Goal: Information Seeking & Learning: Check status

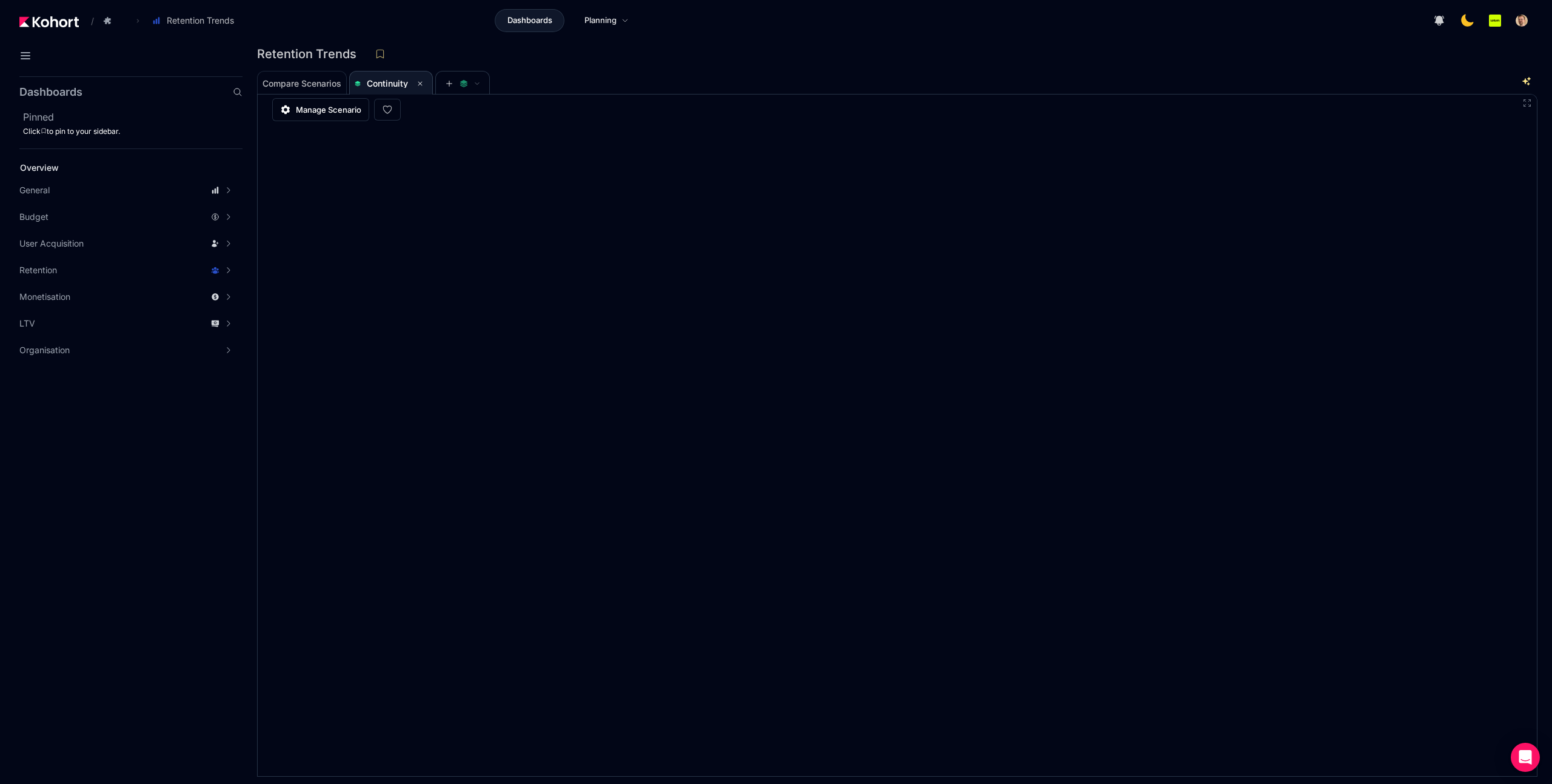
click at [878, 60] on div "Retention Trends" at bounding box center [892, 54] width 1271 height 19
click at [702, 30] on div "Dashboards Planning" at bounding box center [568, 20] width 643 height 23
click at [969, 54] on div "Retention Trends" at bounding box center [892, 54] width 1271 height 19
click at [1005, 68] on div "Retention Trends" at bounding box center [897, 57] width 1281 height 25
click at [879, 30] on div at bounding box center [1200, 20] width 664 height 24
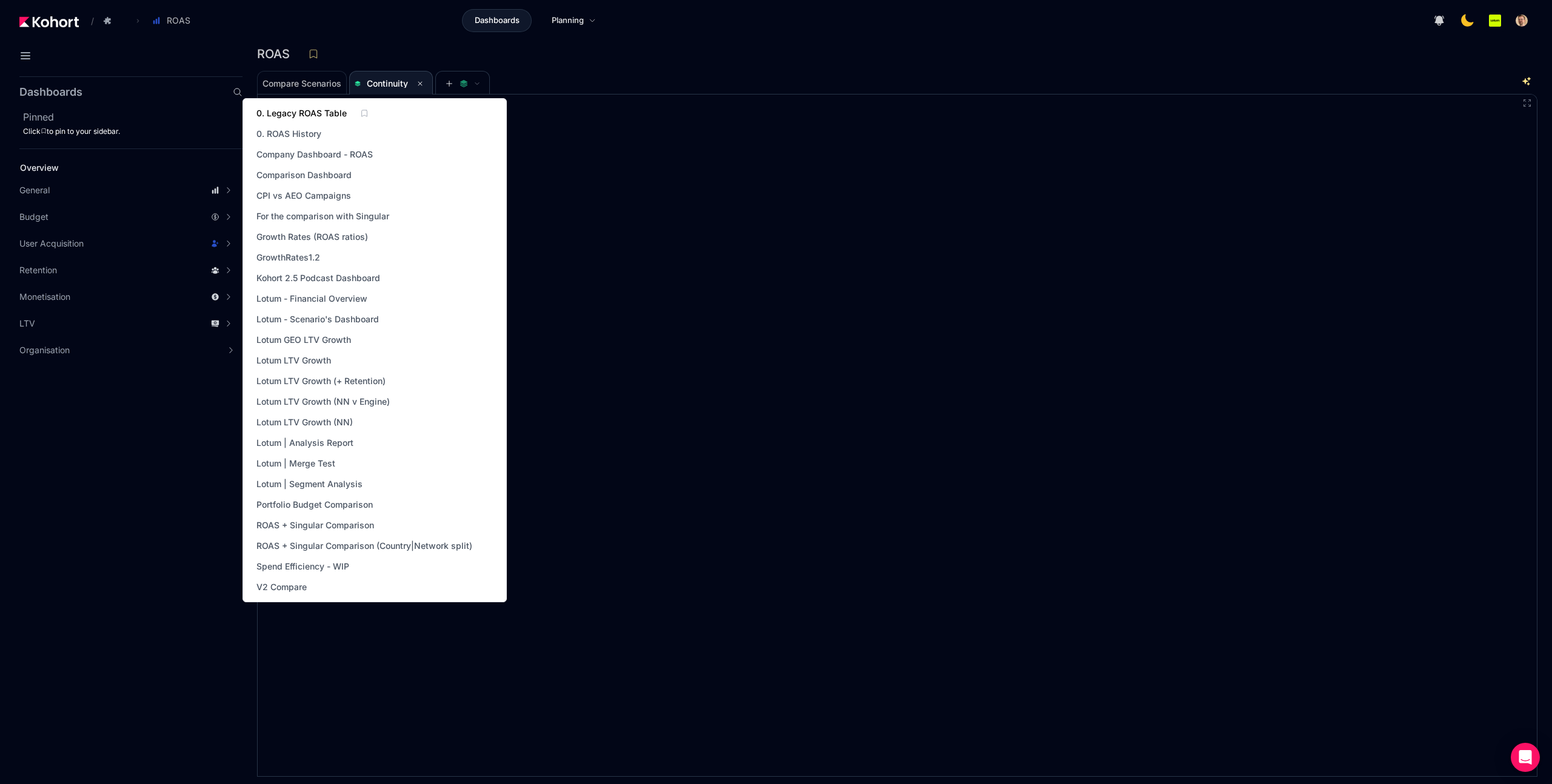
click at [310, 109] on span "0. Legacy ROAS Table" at bounding box center [301, 113] width 90 height 12
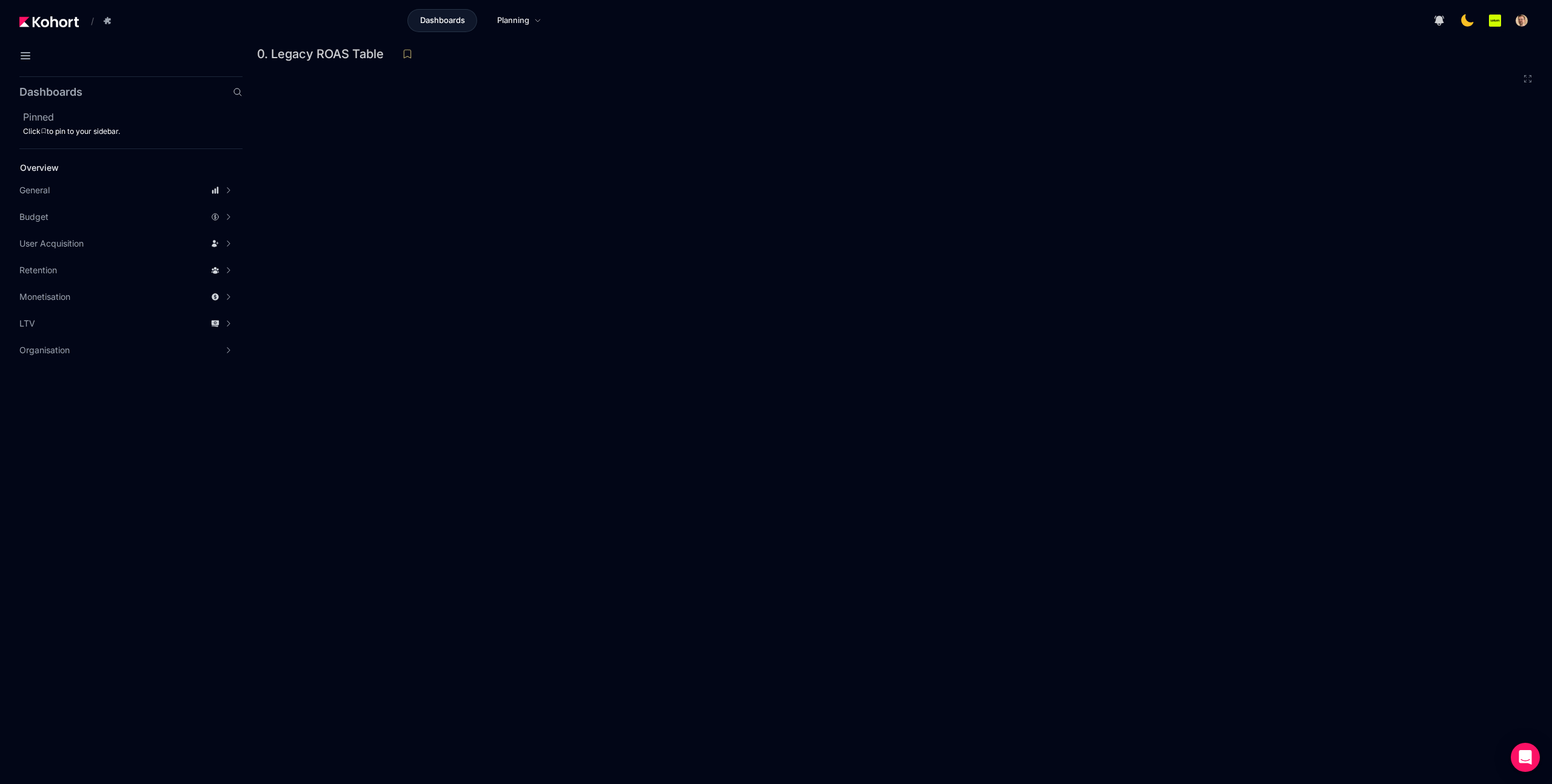
drag, startPoint x: 621, startPoint y: 45, endPoint x: 345, endPoint y: 41, distance: 276.0
click at [620, 45] on header "/ Go to products list 4Pics1Word v3 Dashboards Planning" at bounding box center [776, 22] width 1552 height 45
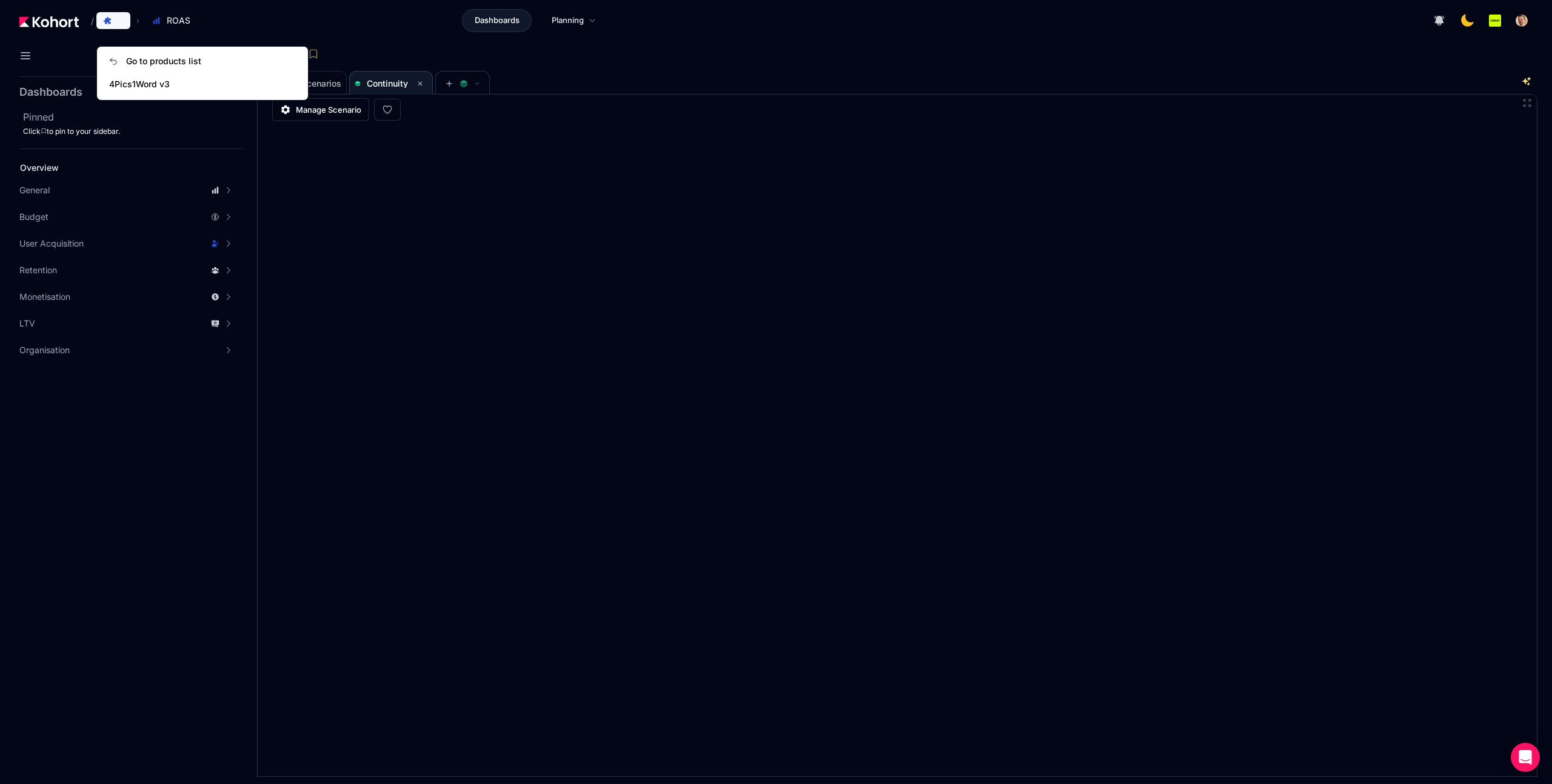
click at [124, 21] on button at bounding box center [113, 20] width 34 height 17
click at [116, 61] on icon at bounding box center [113, 61] width 8 height 8
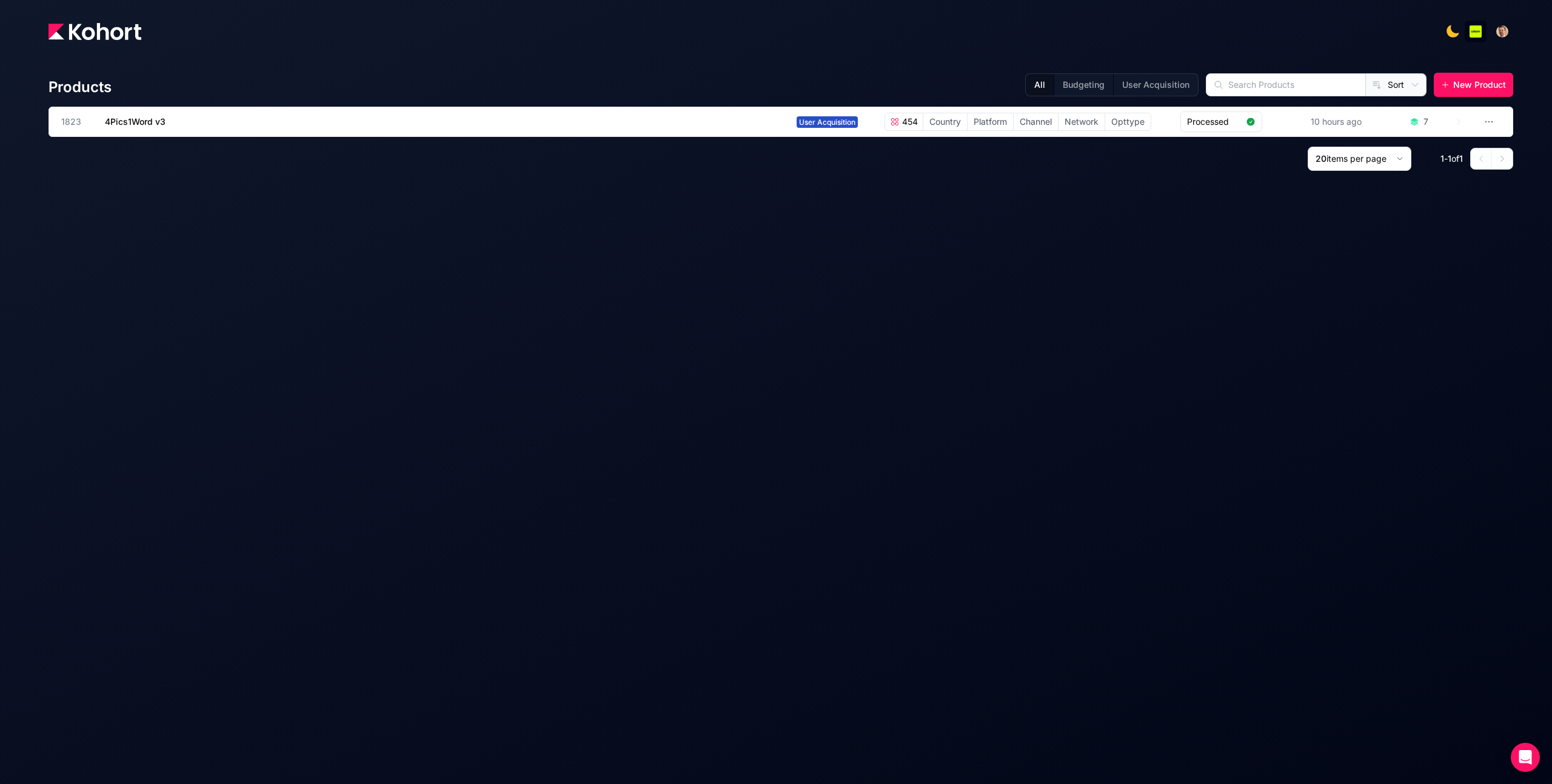
click at [618, 339] on div "Products All Budgeting User Acquisition Sort New Product 1823 4Pics1Word v3 Use…" at bounding box center [781, 411] width 1465 height 707
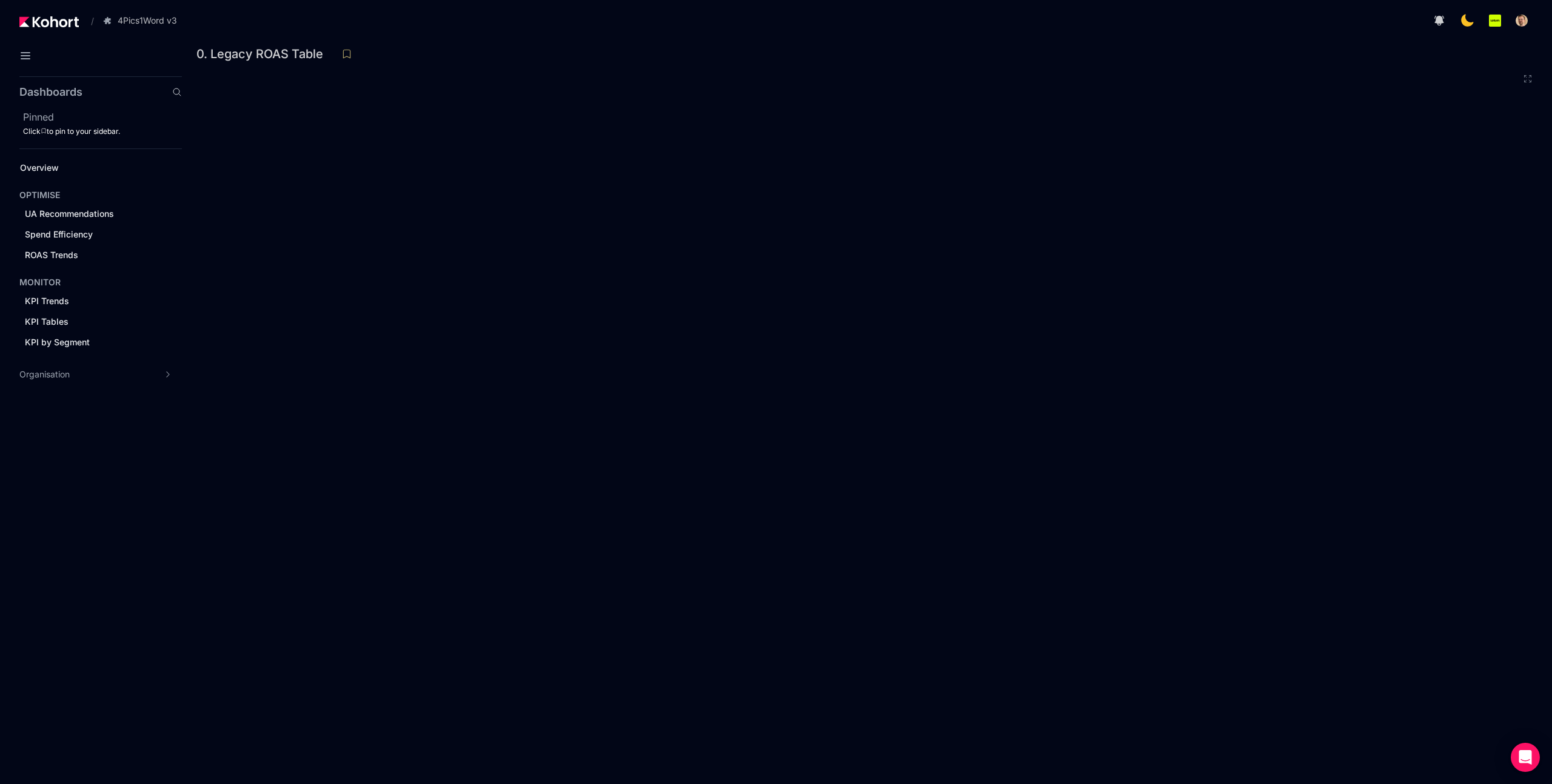
click at [883, 52] on div "0. Legacy ROAS Table" at bounding box center [862, 54] width 1331 height 19
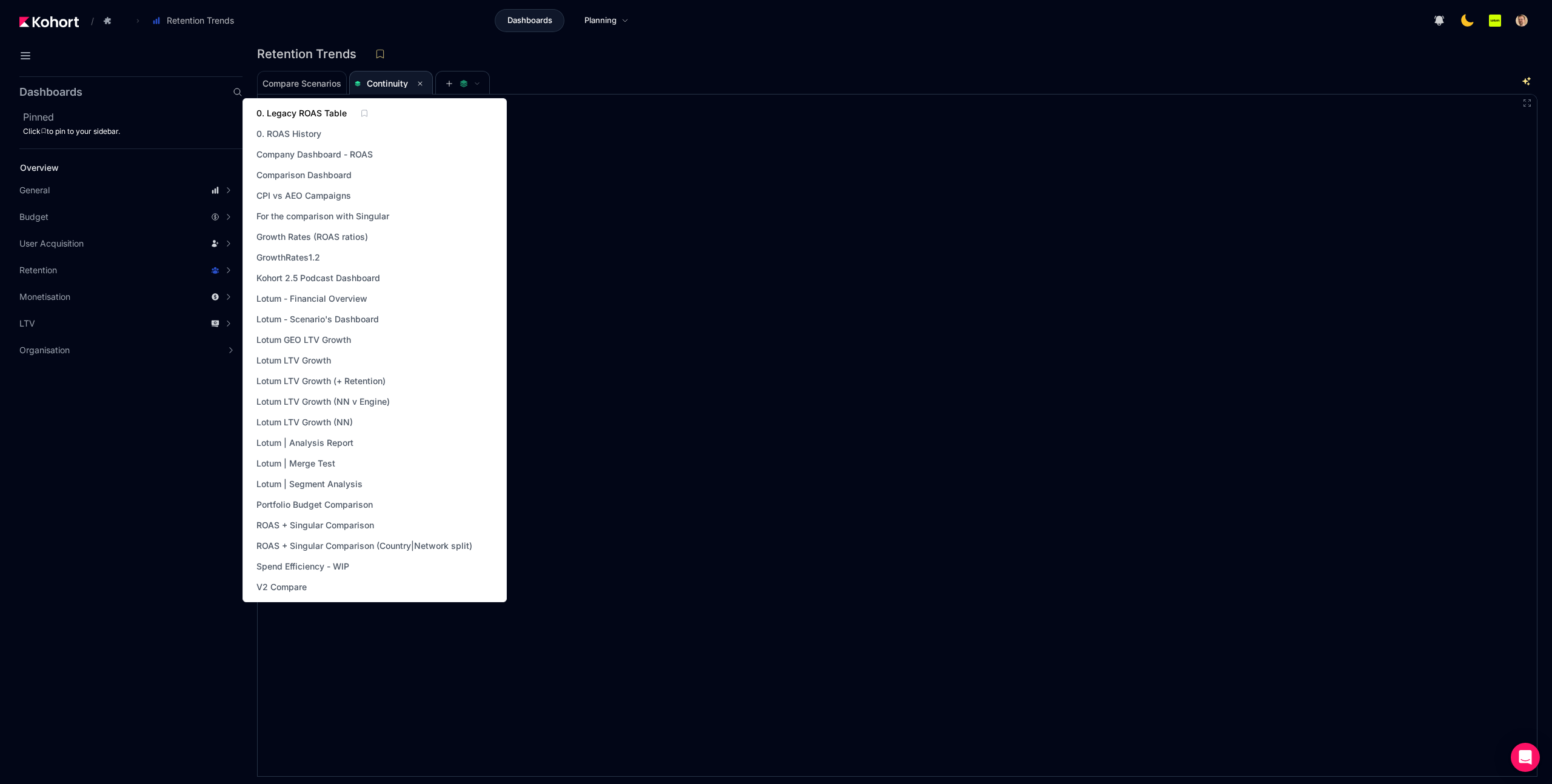
click at [336, 112] on span "0. Legacy ROAS Table" at bounding box center [301, 113] width 90 height 12
